Goal: Transaction & Acquisition: Purchase product/service

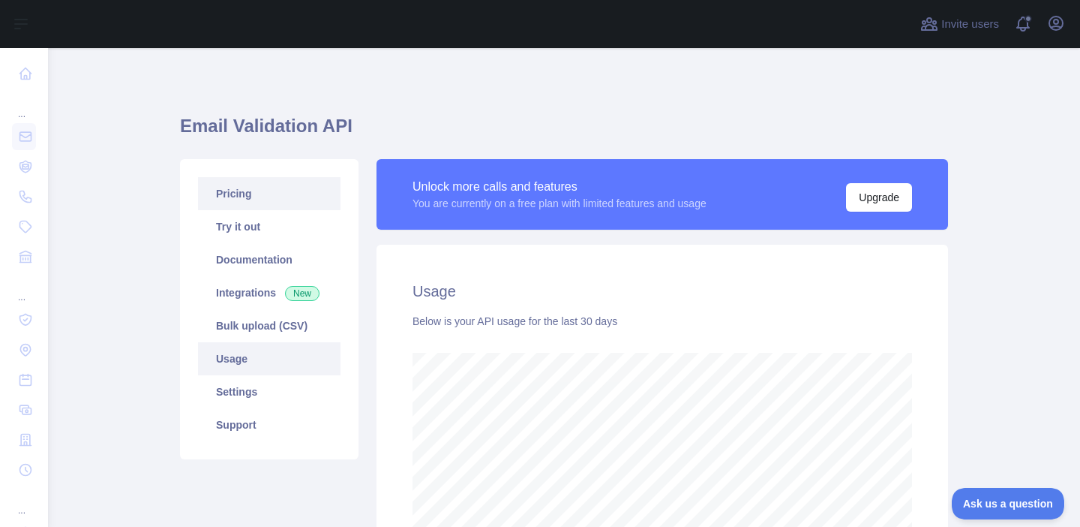
scroll to position [479, 1032]
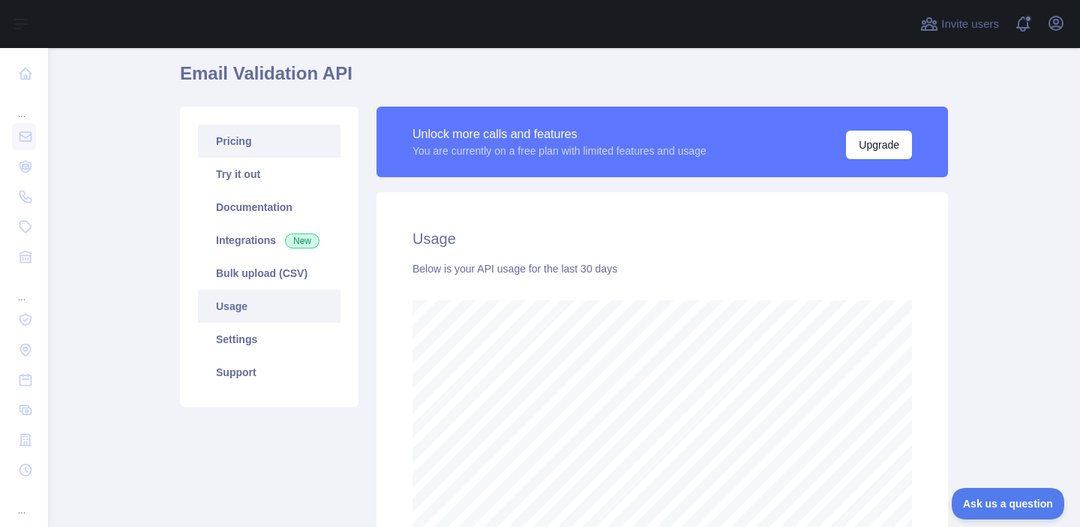
click at [257, 154] on link "Pricing" at bounding box center [269, 141] width 143 height 33
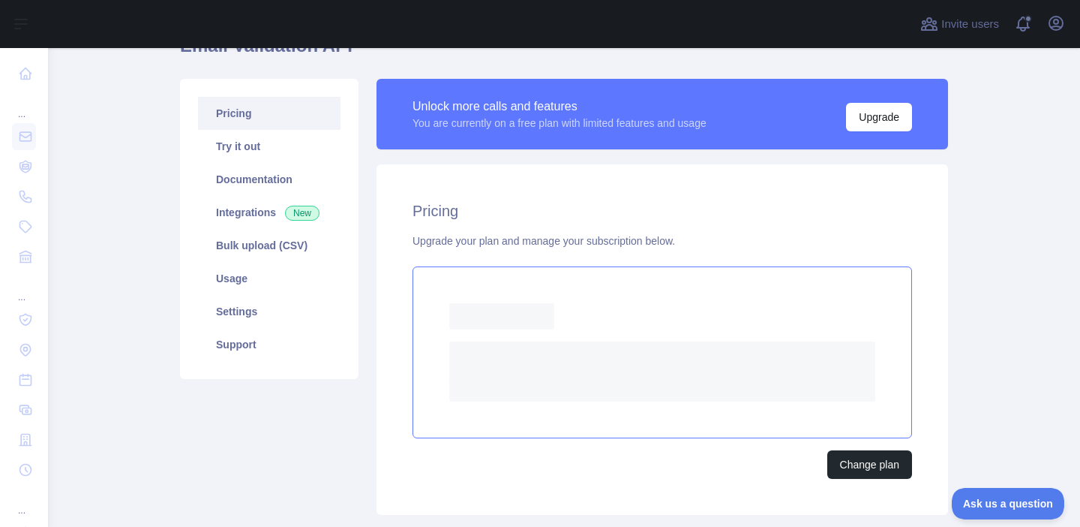
scroll to position [83, 0]
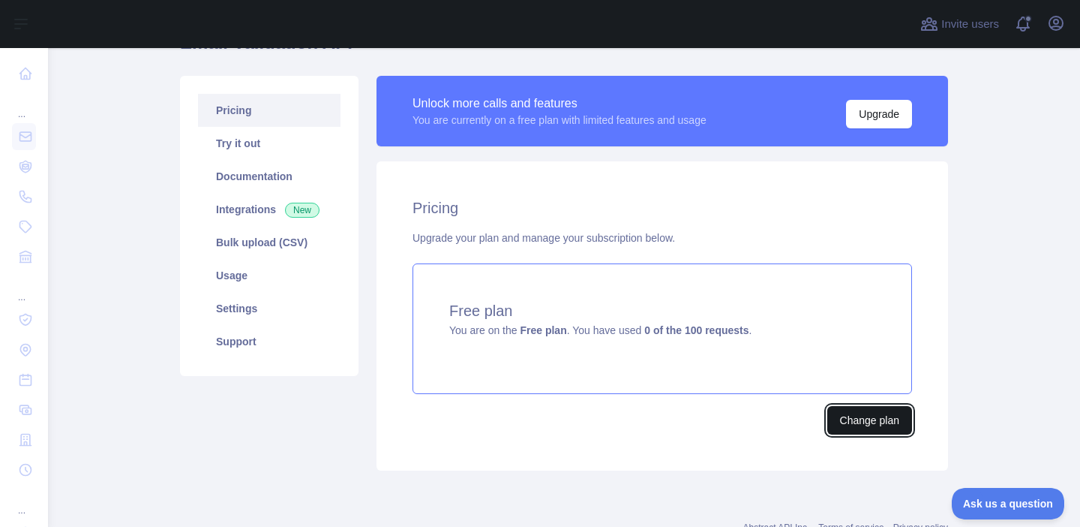
click at [878, 419] on button "Change plan" at bounding box center [869, 420] width 85 height 29
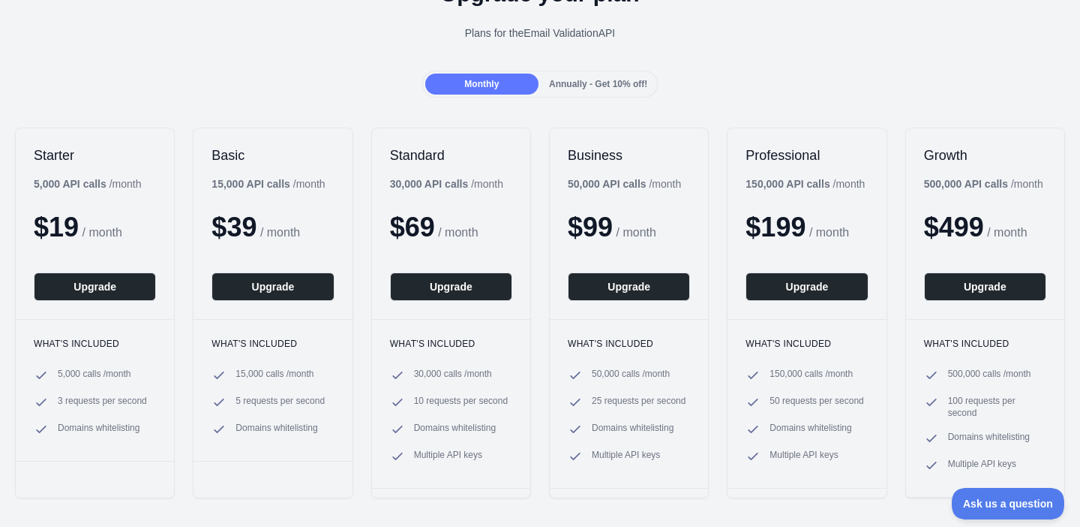
scroll to position [86, 0]
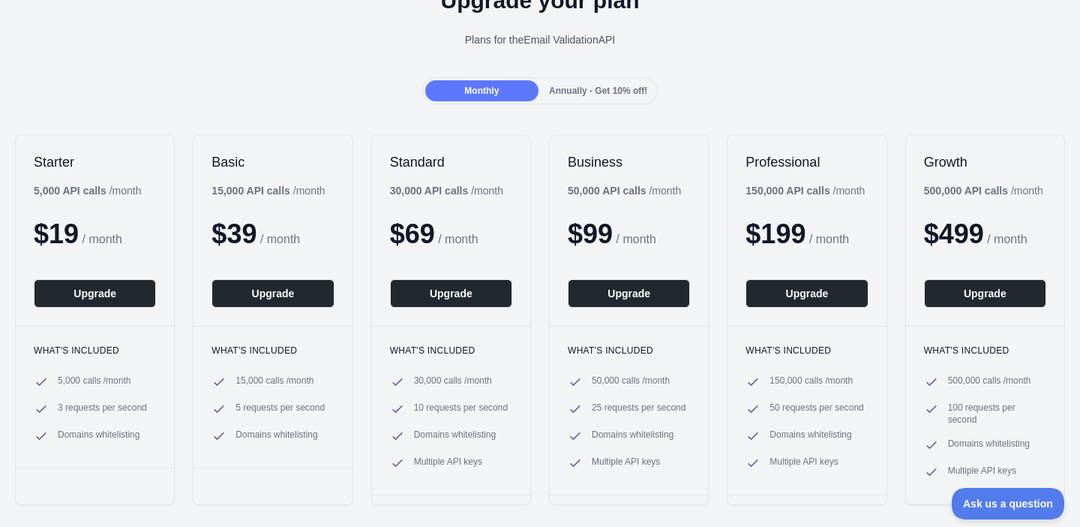
click at [611, 80] on div "Annually - Get 10% off!" at bounding box center [598, 90] width 113 height 21
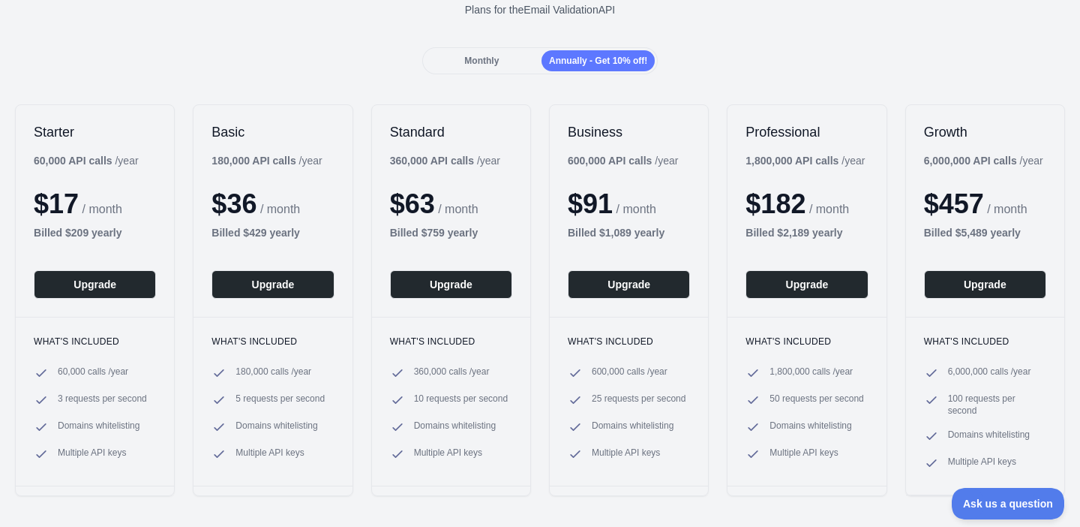
scroll to position [119, 0]
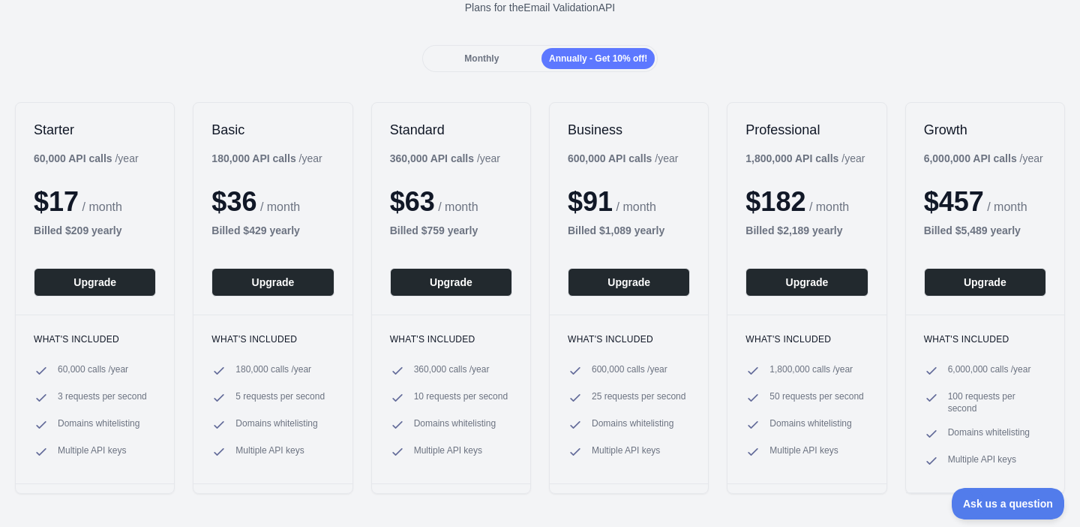
click at [498, 56] on div "Monthly" at bounding box center [481, 58] width 113 height 21
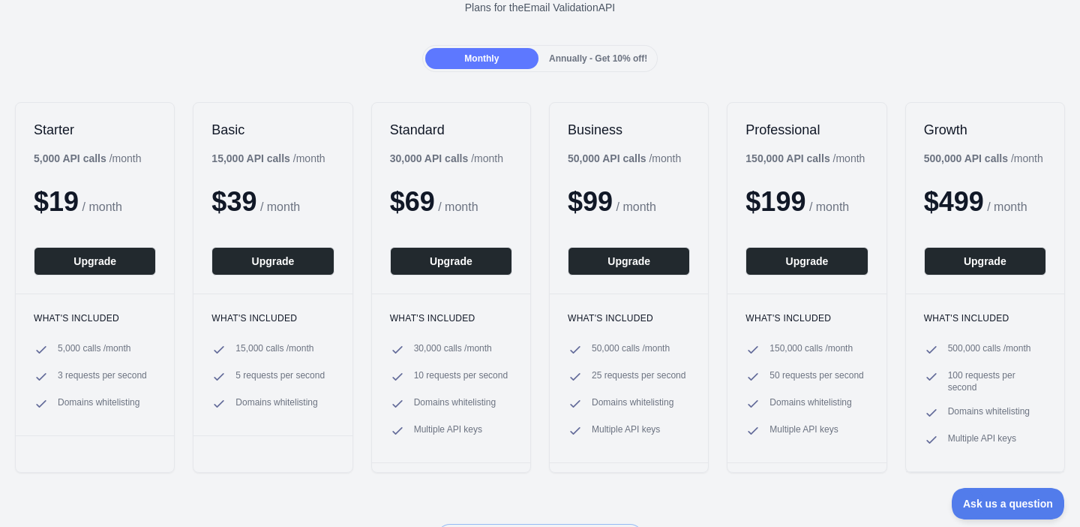
scroll to position [0, 0]
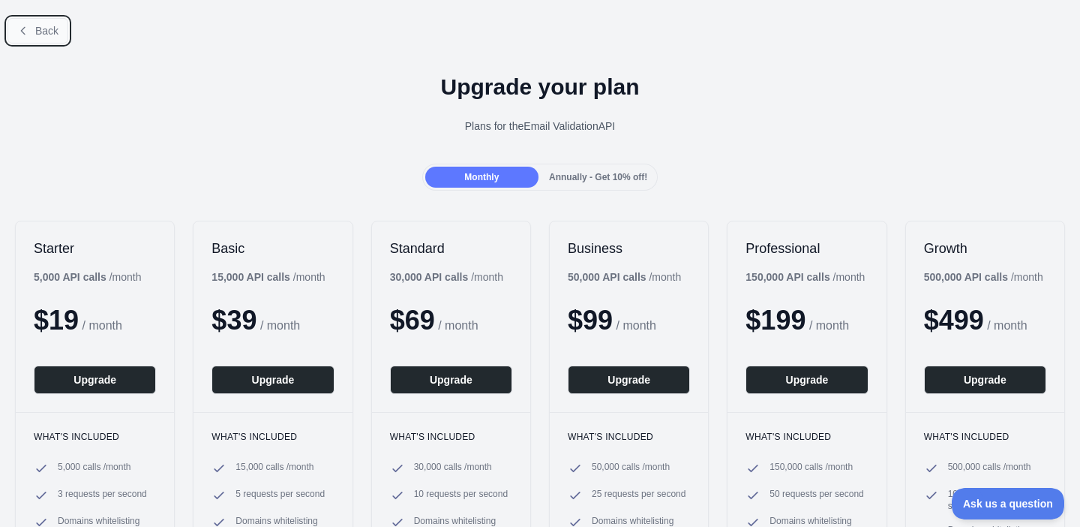
click at [39, 27] on span "Back" at bounding box center [46, 31] width 23 height 12
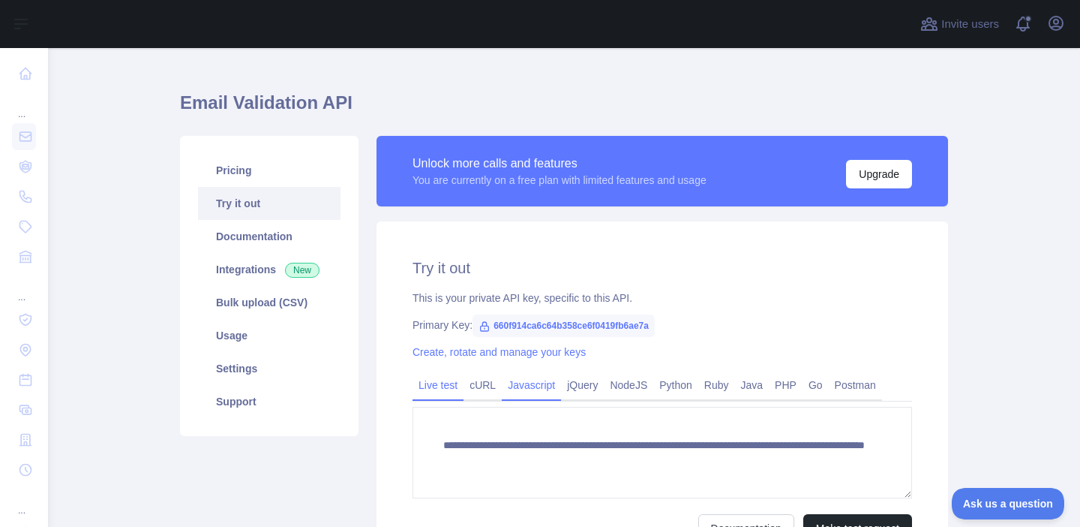
scroll to position [25, 0]
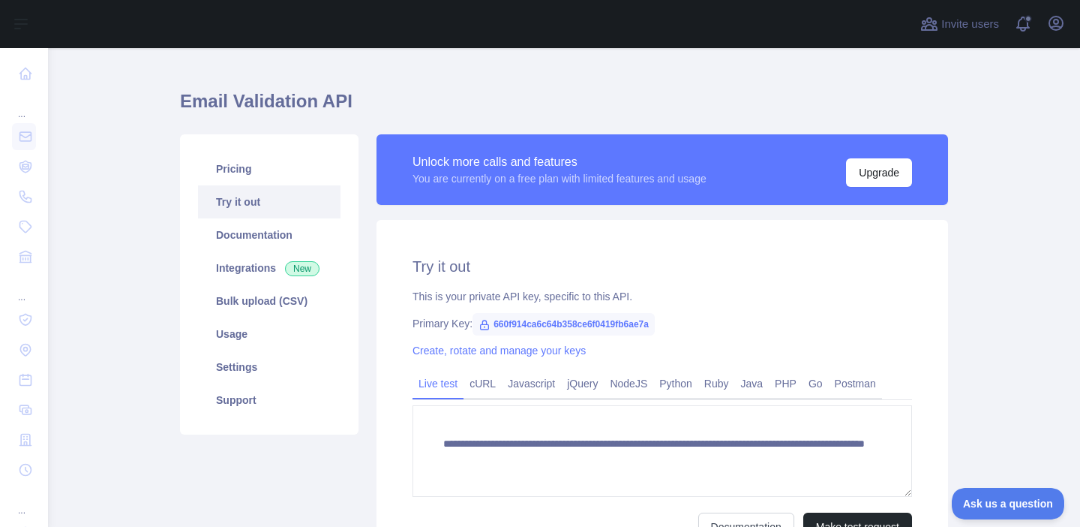
click at [869, 187] on div "Unlock more calls and features You are currently on a free plan with limited fe…" at bounding box center [663, 169] width 572 height 71
click at [870, 176] on button "Upgrade" at bounding box center [879, 172] width 66 height 29
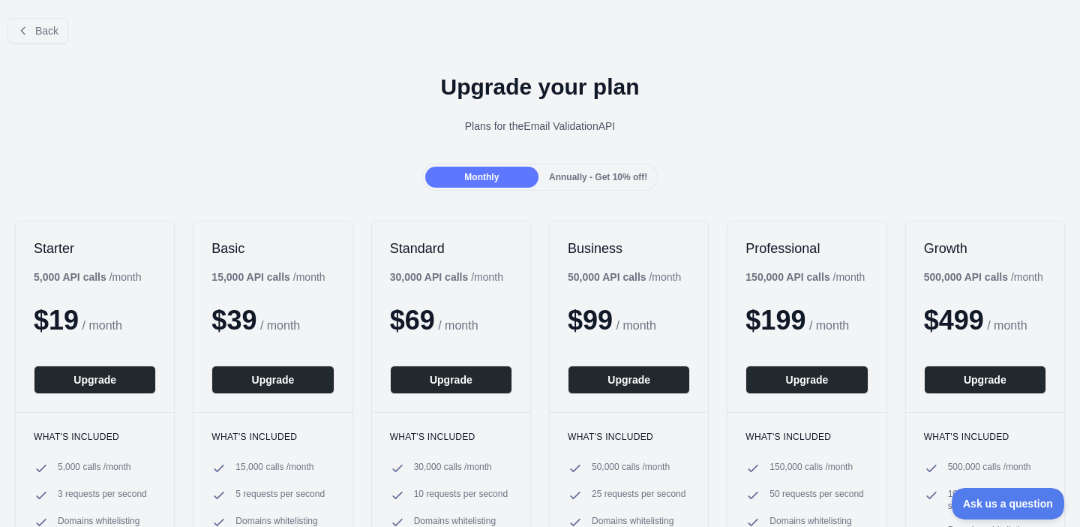
click at [581, 171] on div "Annually - Get 10% off!" at bounding box center [598, 177] width 113 height 21
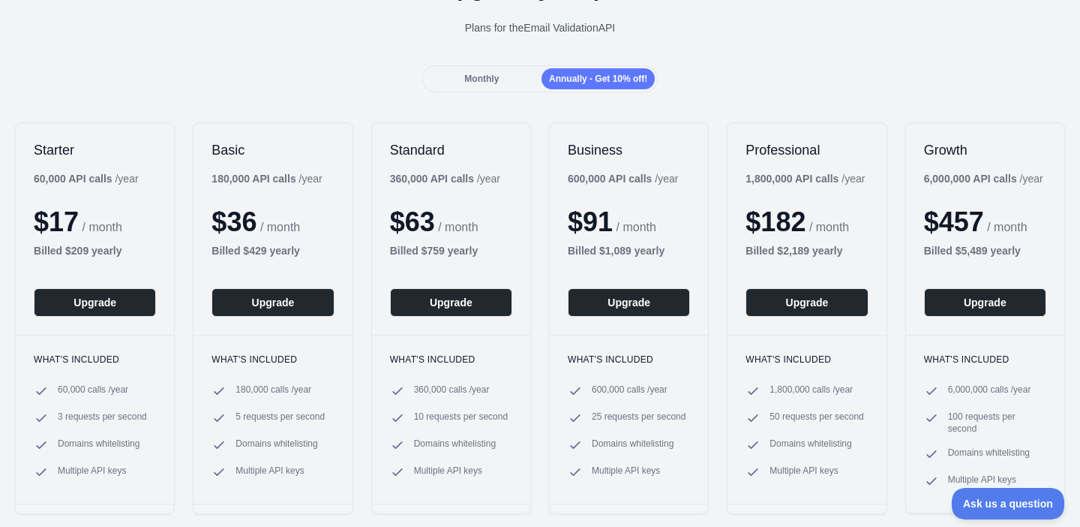
scroll to position [95, 0]
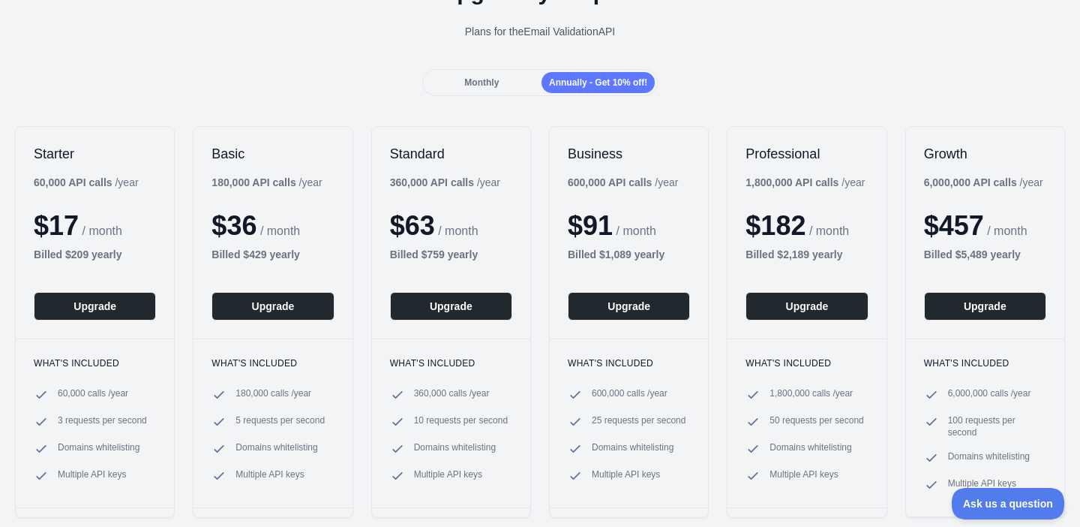
click at [509, 80] on div "Monthly" at bounding box center [481, 82] width 113 height 21
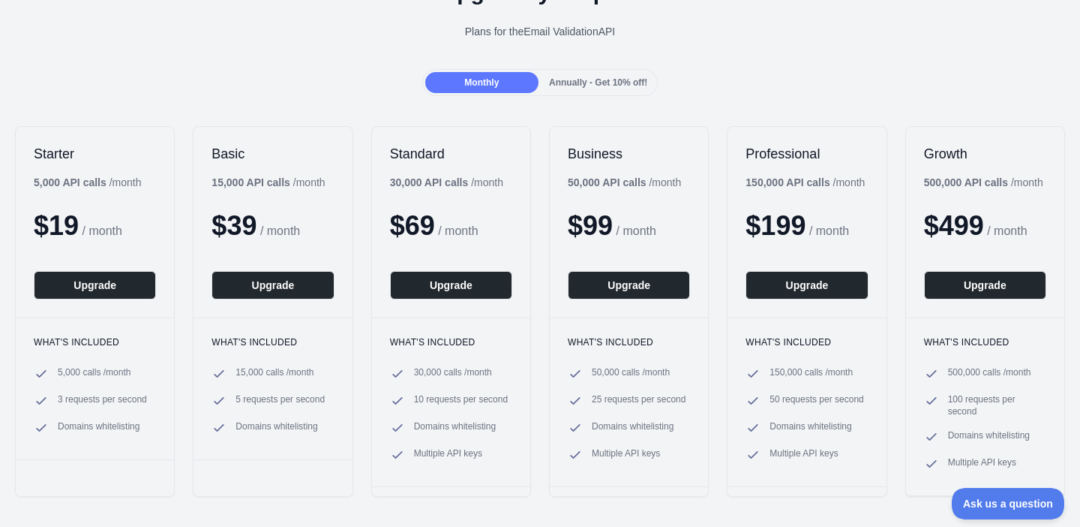
click at [576, 85] on span "Annually - Get 10% off!" at bounding box center [598, 82] width 98 height 11
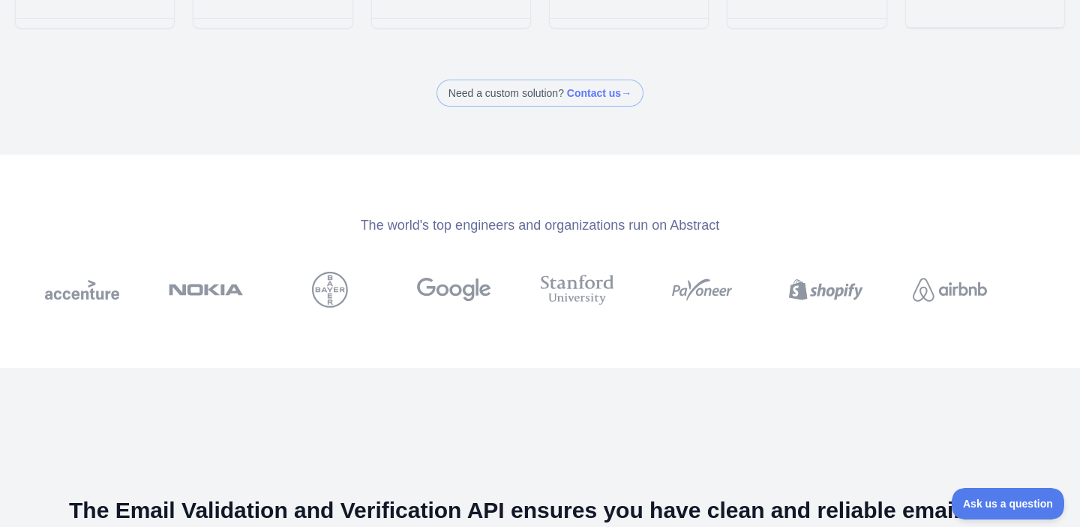
scroll to position [557, 0]
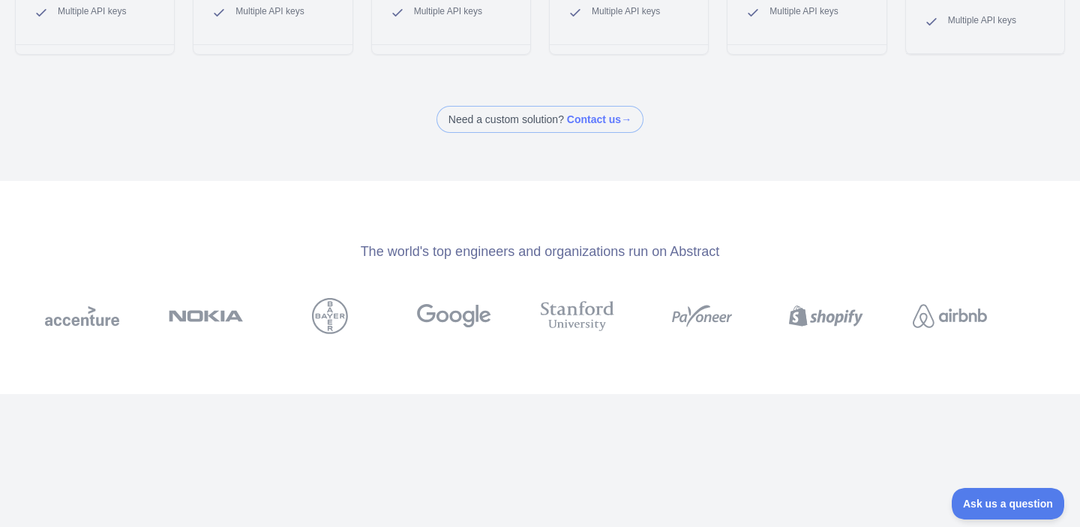
click at [598, 119] on span at bounding box center [540, 119] width 207 height 27
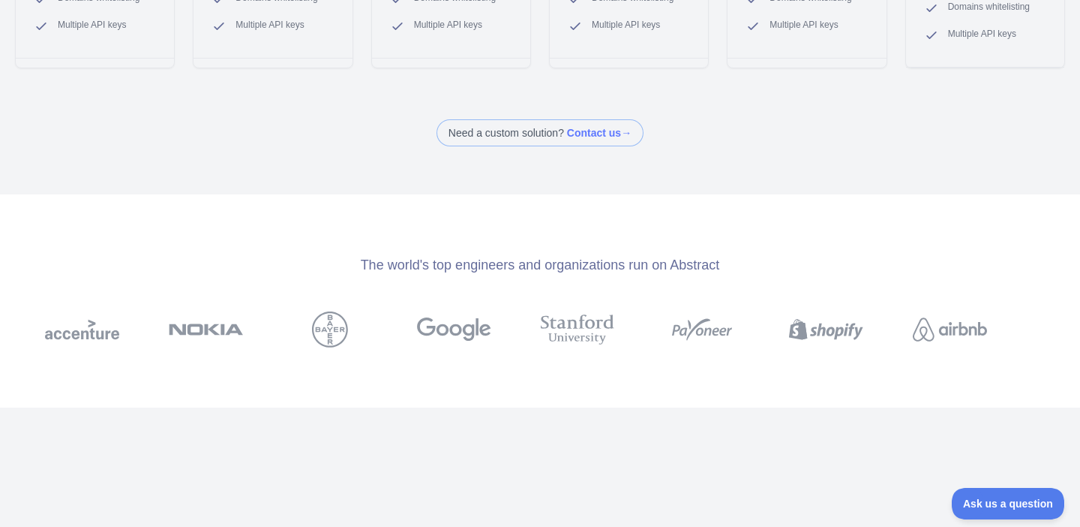
scroll to position [527, 0]
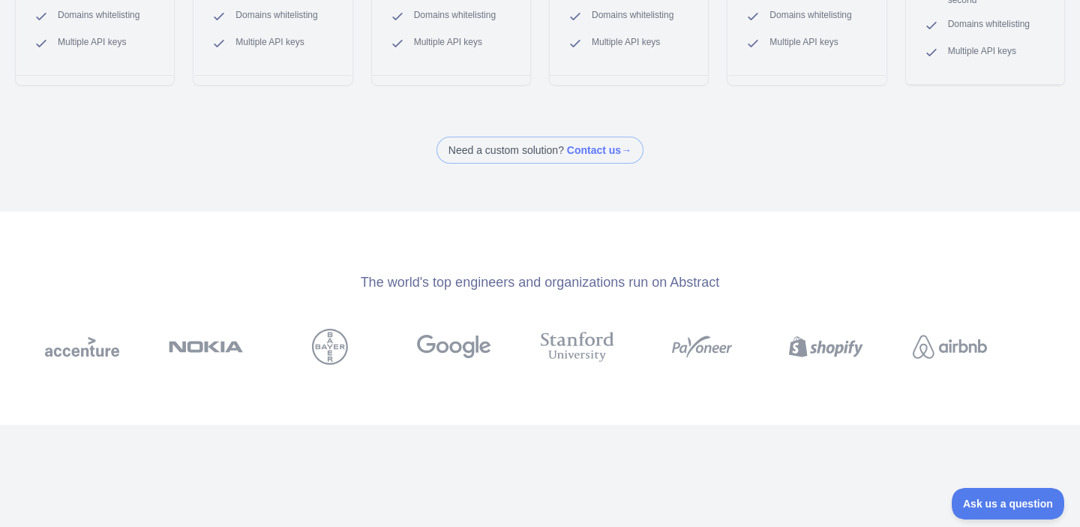
click at [611, 141] on span at bounding box center [540, 150] width 207 height 27
click at [617, 152] on span at bounding box center [540, 150] width 207 height 27
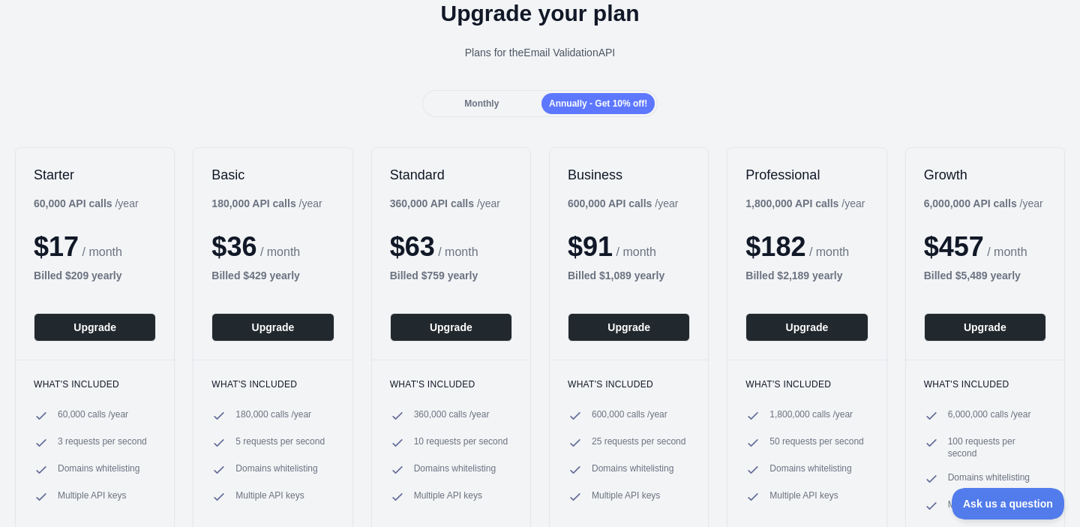
scroll to position [0, 0]
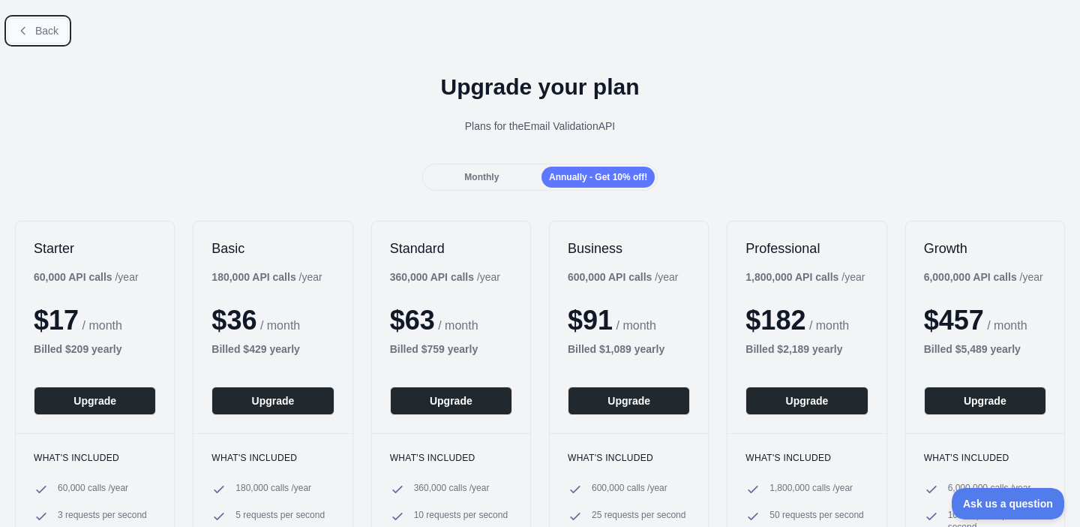
click at [32, 31] on button "Back" at bounding box center [38, 31] width 61 height 26
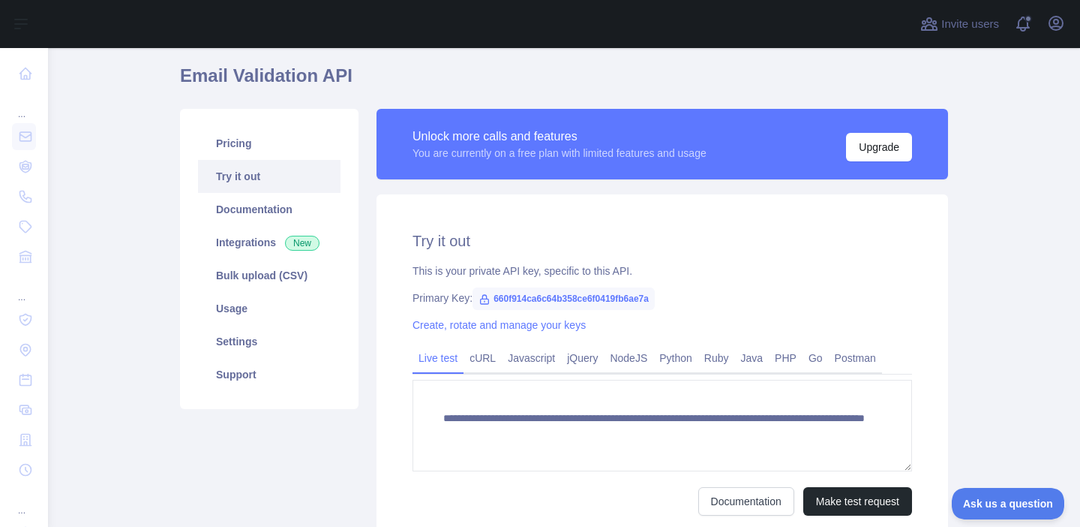
scroll to position [57, 0]
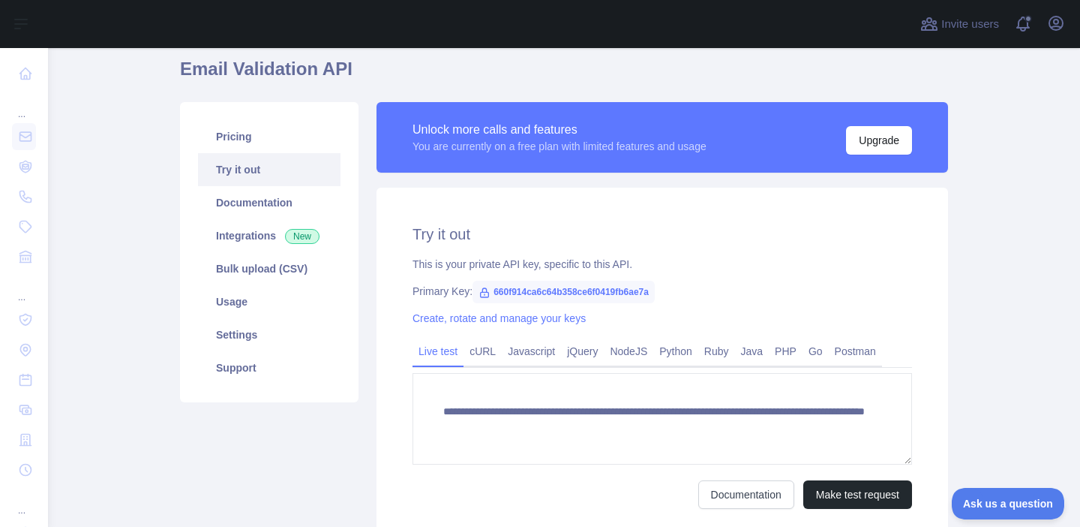
click at [256, 153] on link "Try it out" at bounding box center [269, 169] width 143 height 33
click at [258, 129] on link "Pricing" at bounding box center [269, 136] width 143 height 33
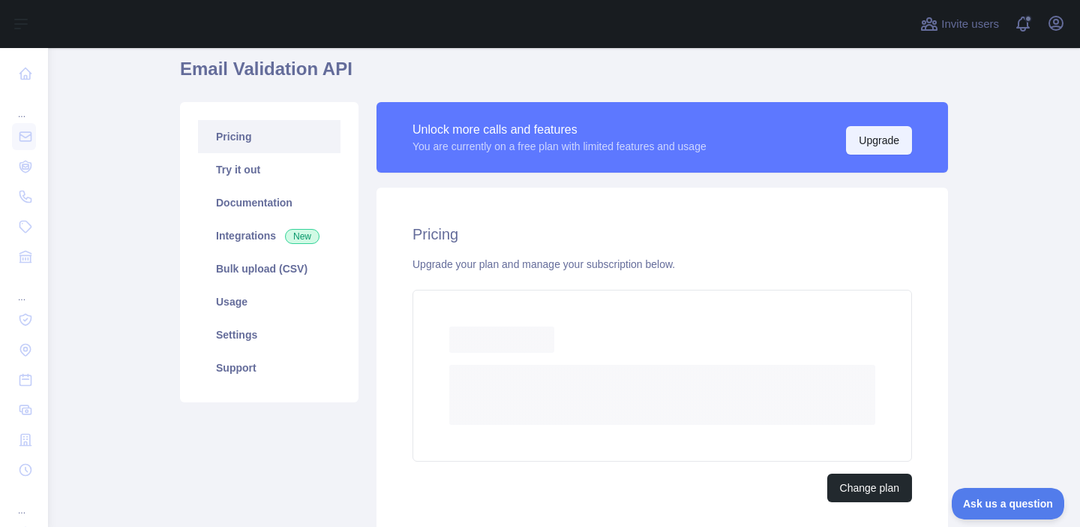
click at [851, 146] on button "Upgrade" at bounding box center [879, 140] width 66 height 29
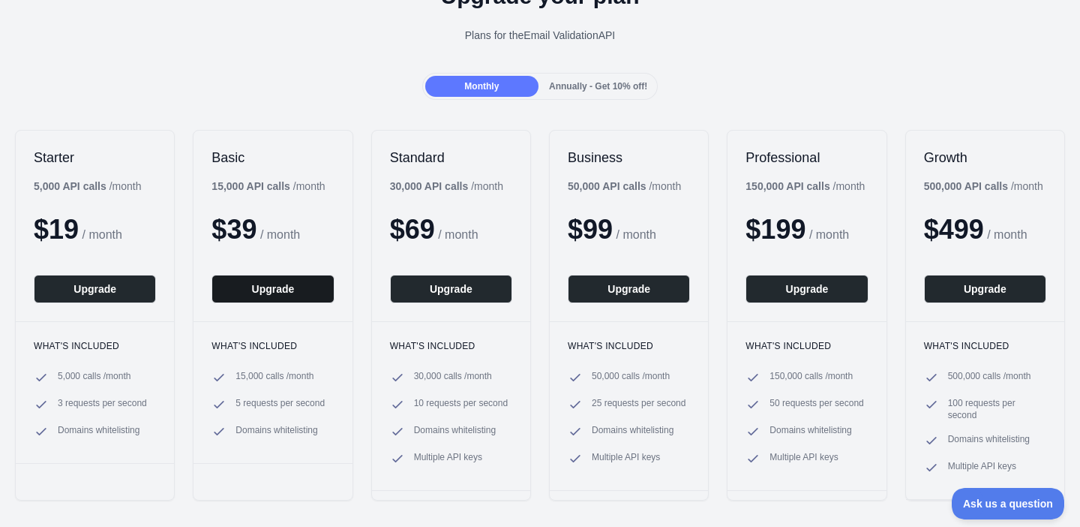
scroll to position [109, 0]
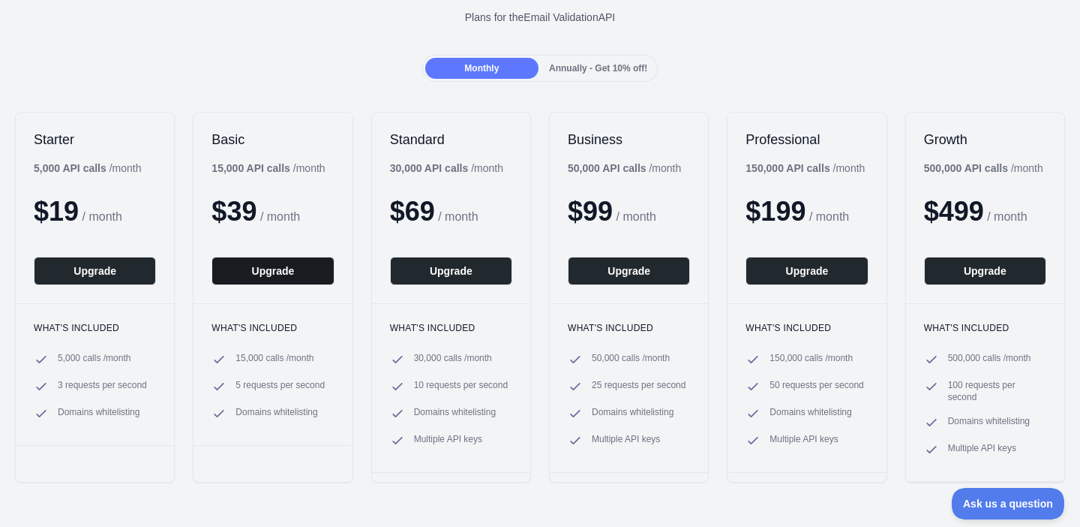
click at [269, 282] on button "Upgrade" at bounding box center [273, 271] width 122 height 29
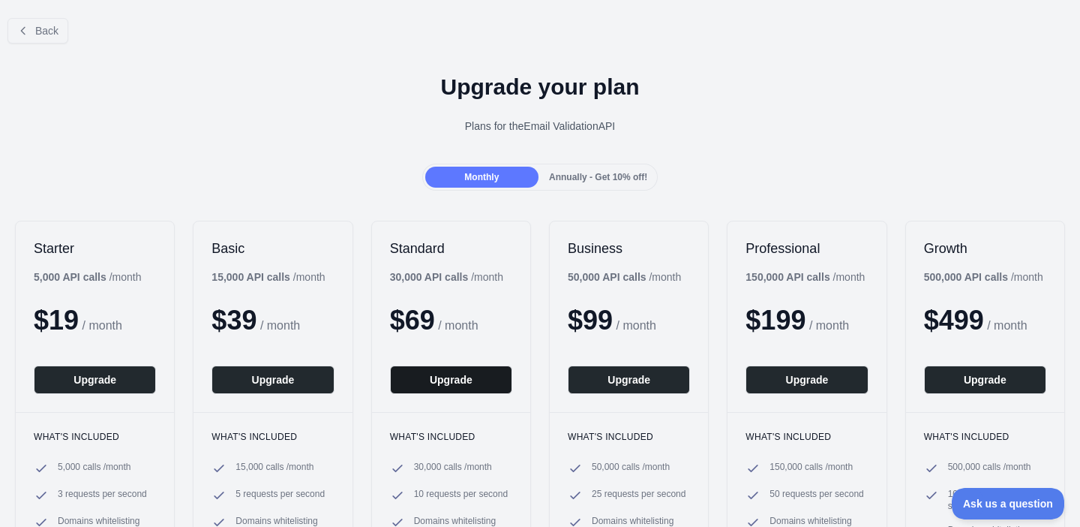
click at [498, 386] on button "Upgrade" at bounding box center [451, 379] width 122 height 29
